Goal: Information Seeking & Learning: Find specific fact

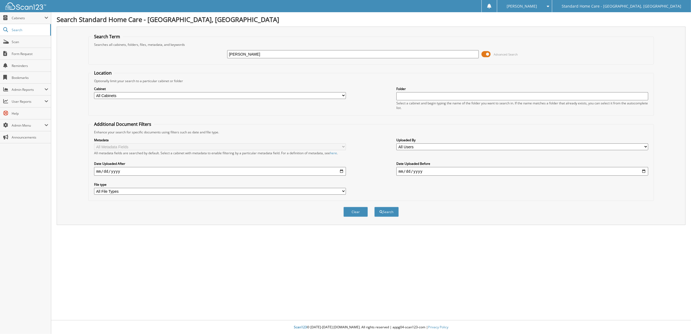
type input "[PERSON_NAME]"
click at [374, 207] on button "Search" at bounding box center [386, 212] width 24 height 10
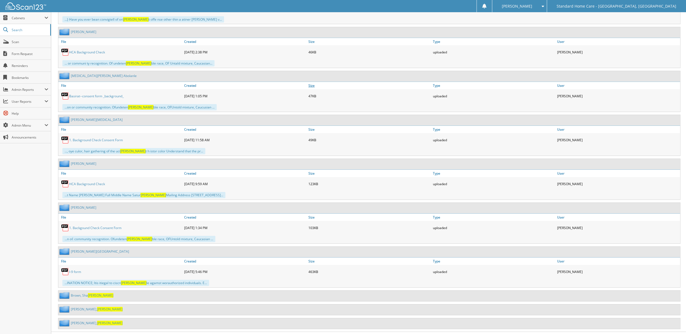
scroll to position [1856, 0]
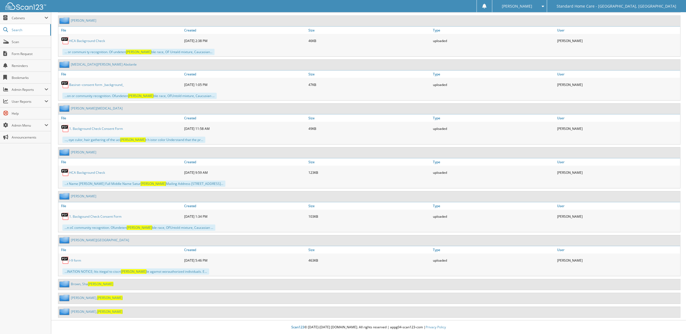
click at [97, 300] on span "[PERSON_NAME]" at bounding box center [109, 297] width 25 height 5
